Goal: Task Accomplishment & Management: Use online tool/utility

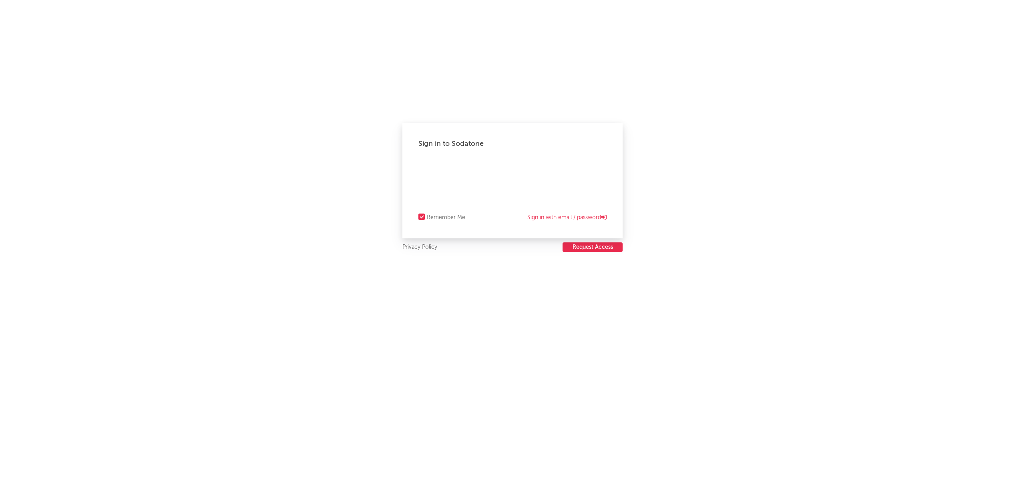
select select "recorded_music"
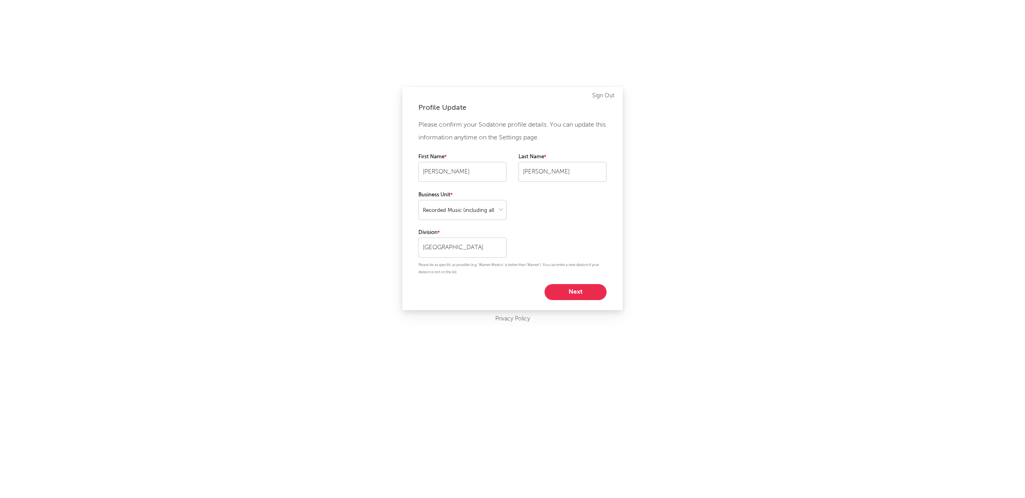
click at [582, 285] on button "Next" at bounding box center [575, 292] width 62 height 16
select select "other"
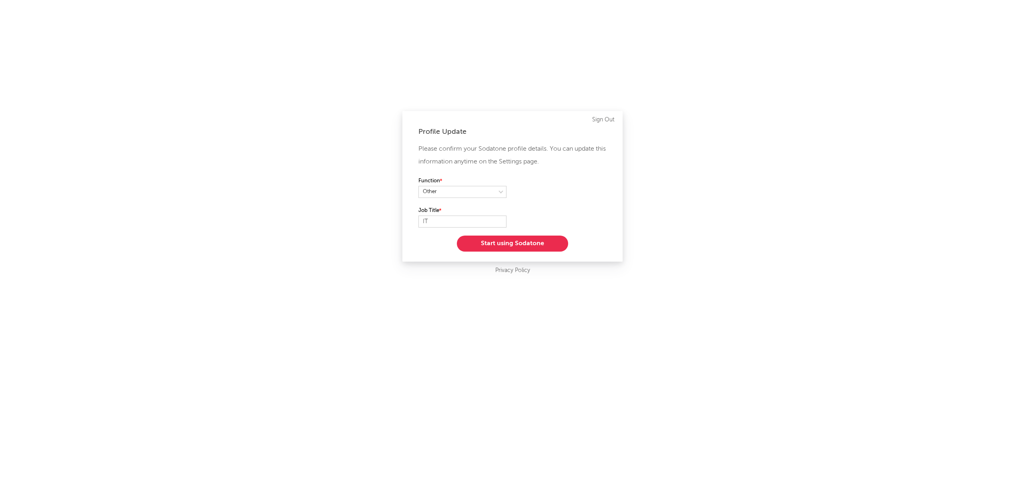
click at [510, 244] on button "Start using Sodatone" at bounding box center [512, 243] width 111 height 16
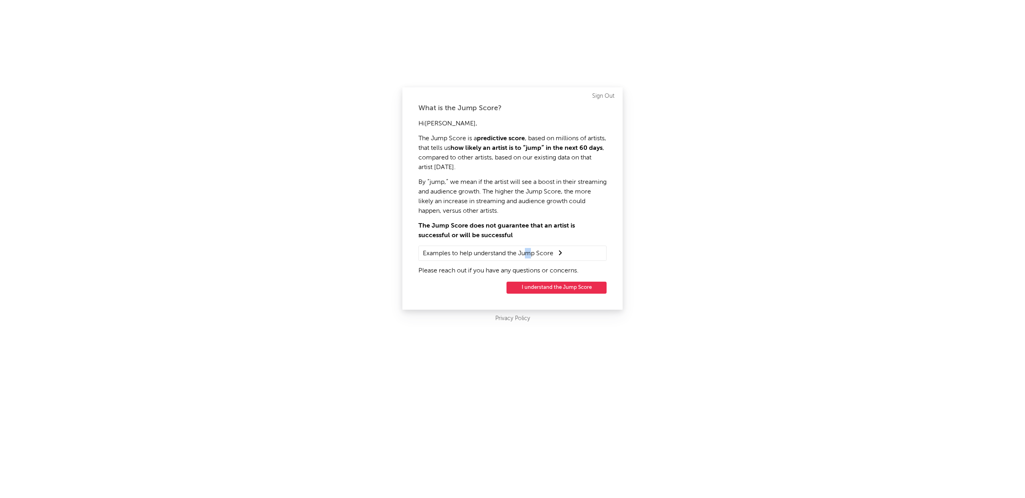
click at [530, 249] on summary "Examples to help understand the Jump Score" at bounding box center [512, 253] width 179 height 10
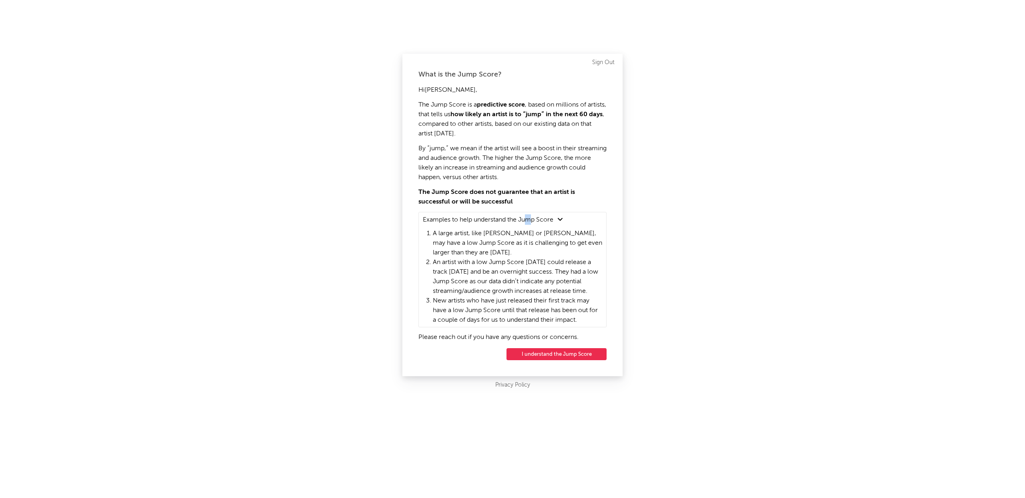
click at [539, 357] on button "I understand the Jump Score" at bounding box center [556, 354] width 100 height 12
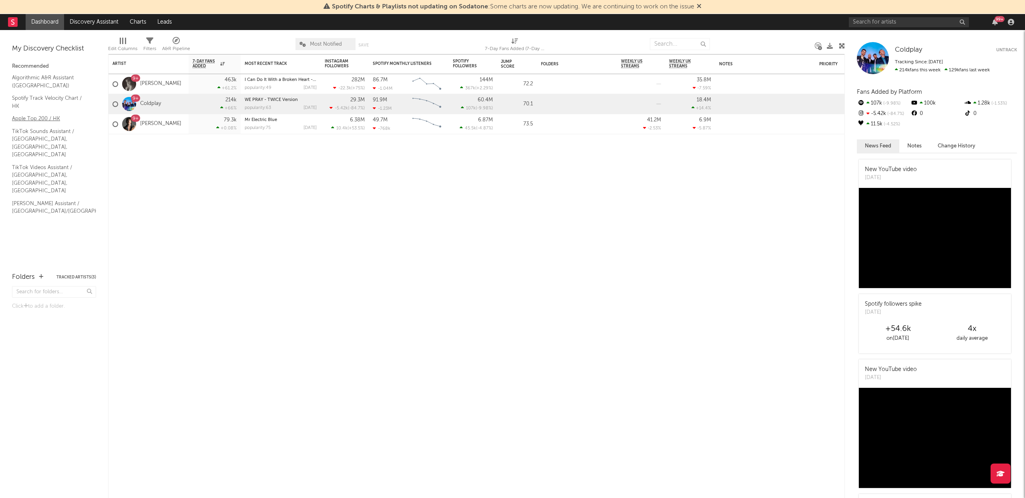
click at [36, 119] on link "Apple Top 200 / HK" at bounding box center [50, 118] width 76 height 9
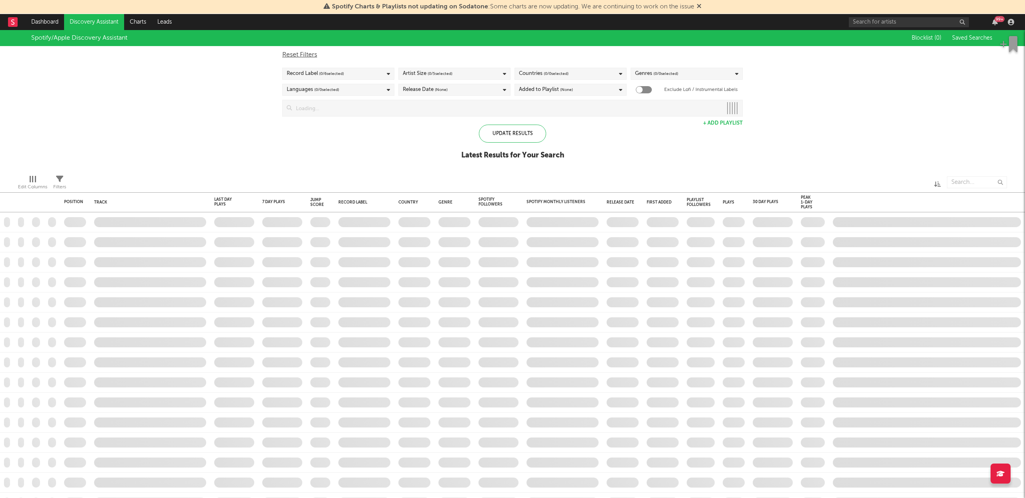
checkbox input "true"
